Goal: Task Accomplishment & Management: Manage account settings

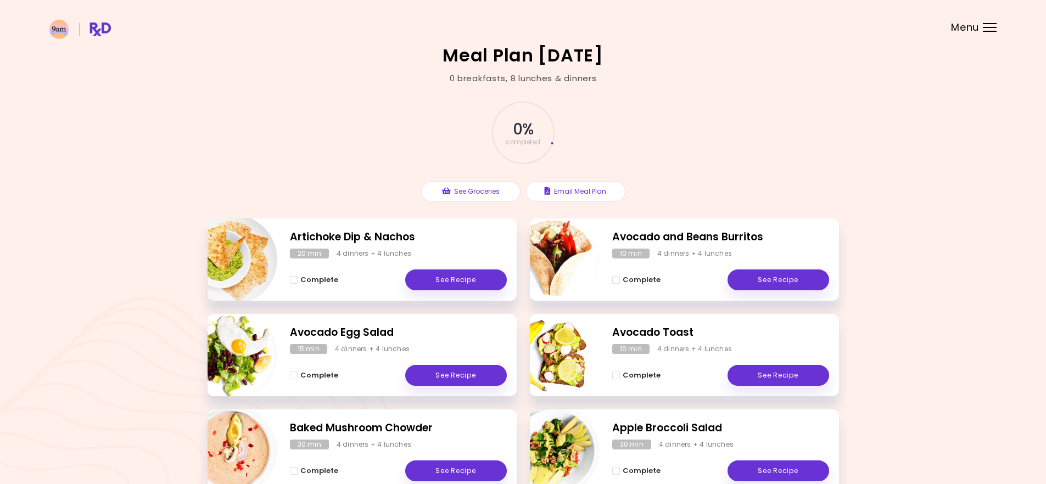
click at [987, 27] on div at bounding box center [990, 27] width 14 height 1
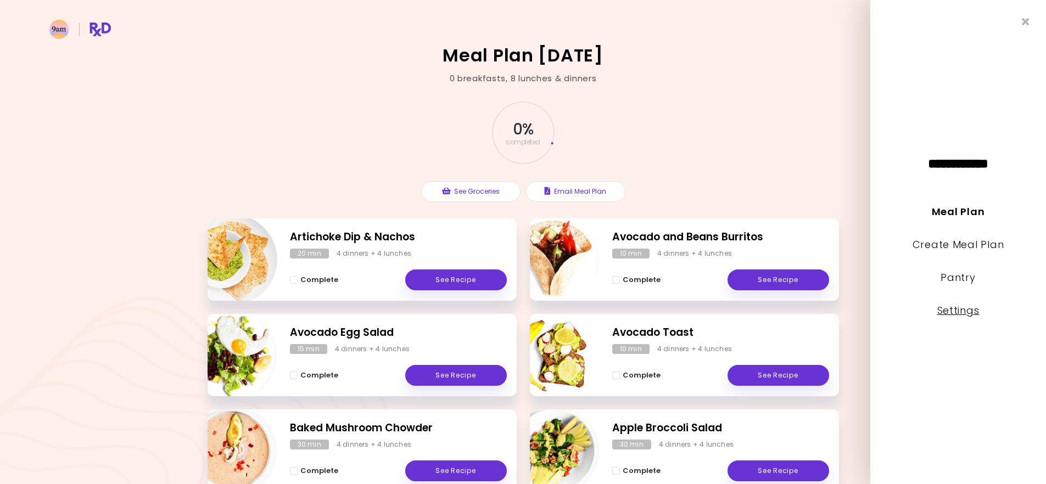
click at [970, 308] on link "Settings" at bounding box center [958, 311] width 42 height 14
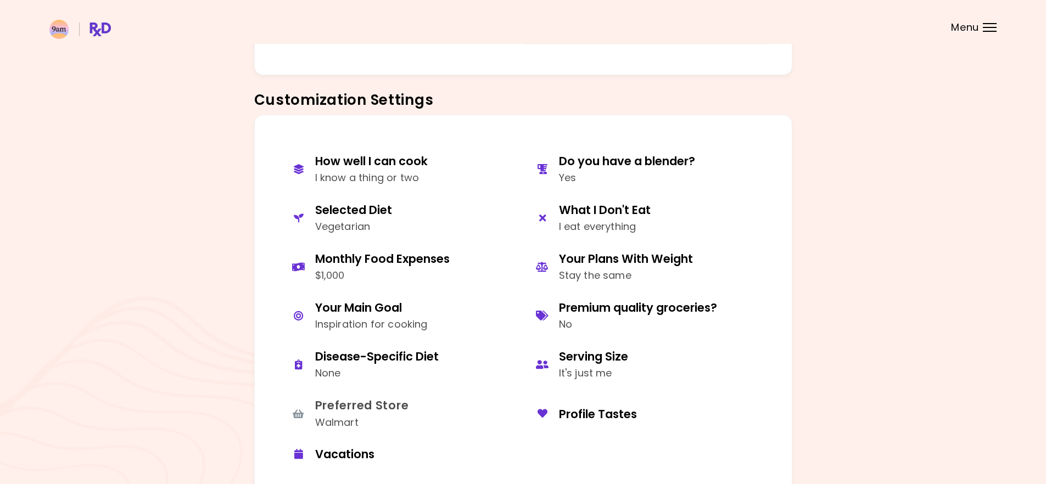
scroll to position [423, 0]
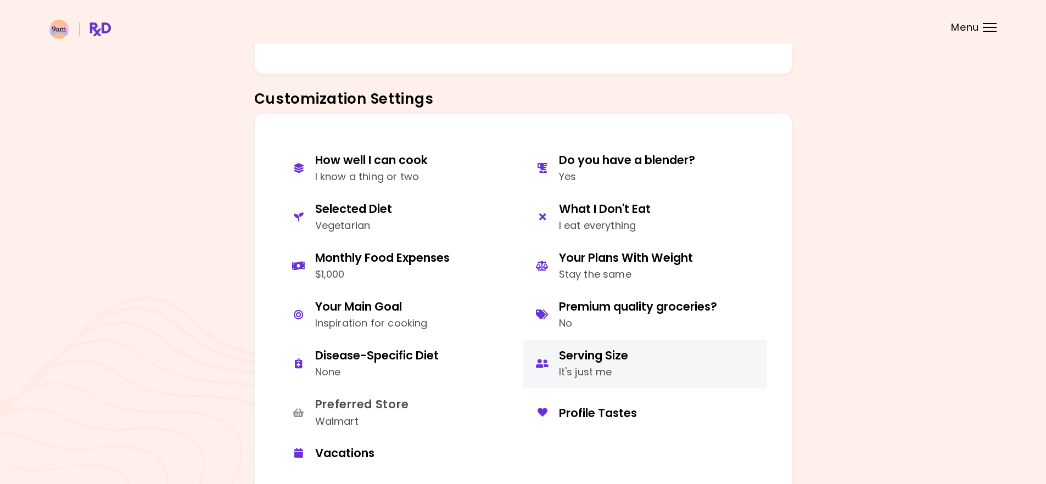
click at [599, 358] on div "Serving Size" at bounding box center [593, 355] width 69 height 15
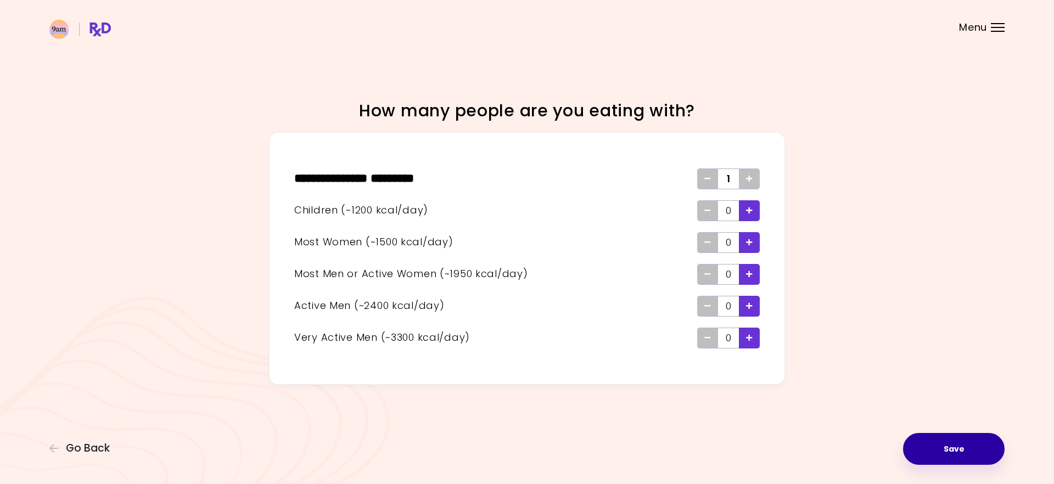
click at [958, 442] on button "Save" at bounding box center [954, 449] width 102 height 32
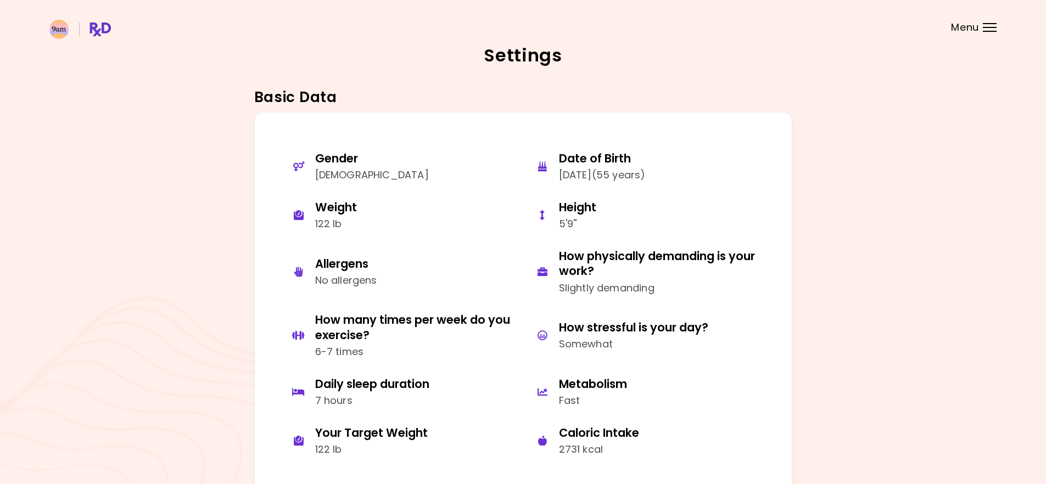
click at [996, 32] on header at bounding box center [523, 22] width 1046 height 44
click at [988, 31] on div at bounding box center [990, 31] width 14 height 1
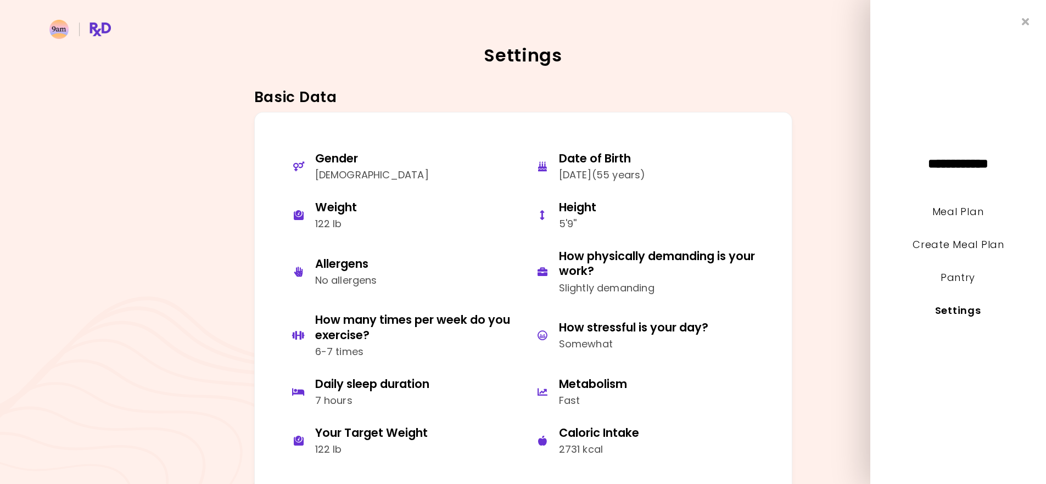
click at [818, 52] on h2 "Settings" at bounding box center [522, 56] width 947 height 18
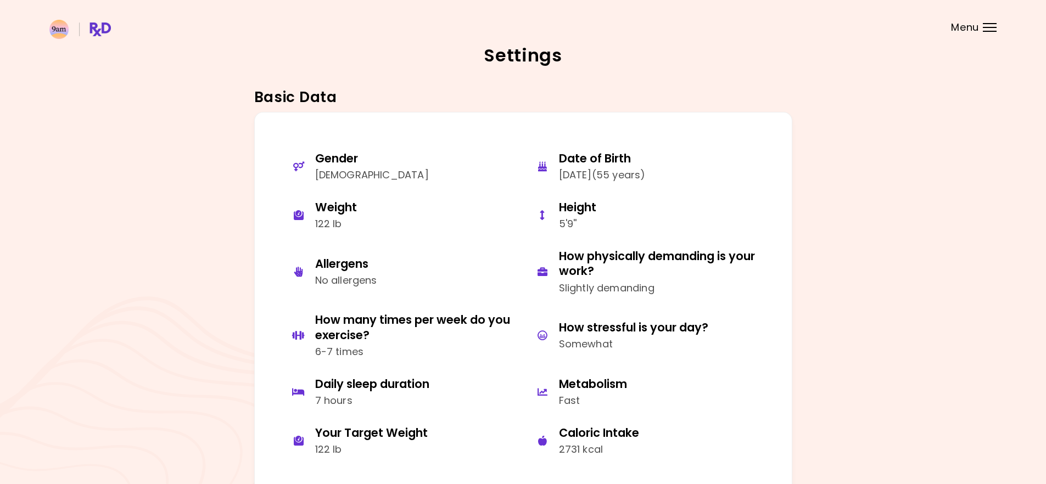
click at [992, 31] on div at bounding box center [990, 31] width 14 height 1
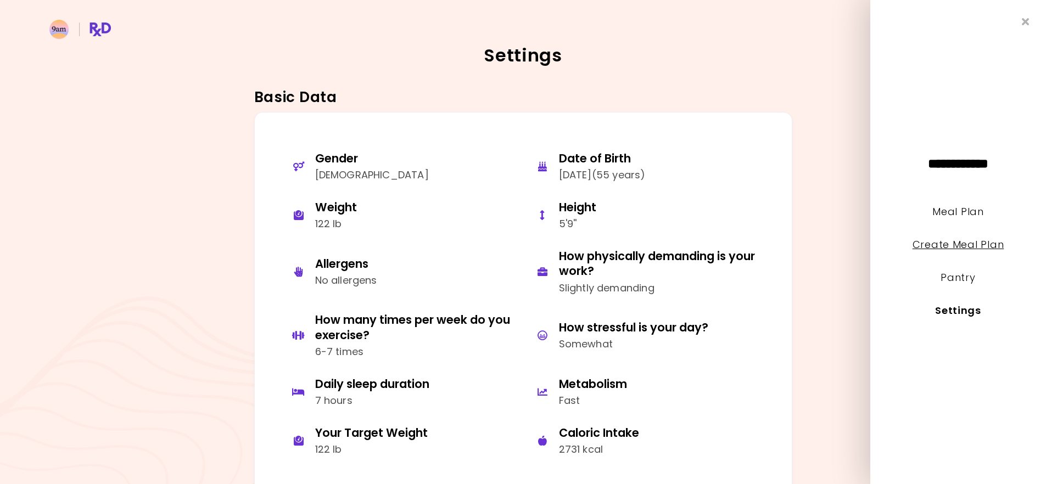
click at [962, 244] on link "Create Meal Plan" at bounding box center [959, 245] width 92 height 14
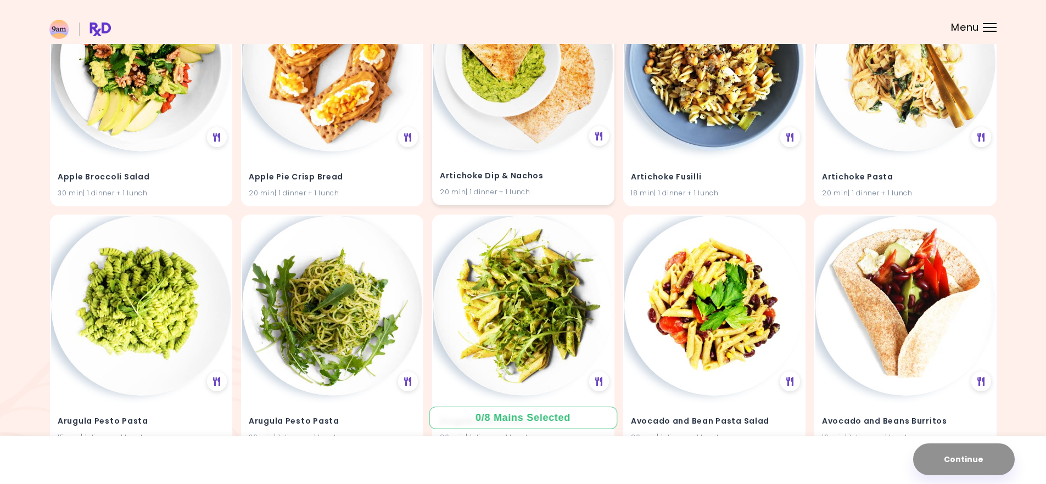
scroll to position [203, 0]
